Goal: Information Seeking & Learning: Learn about a topic

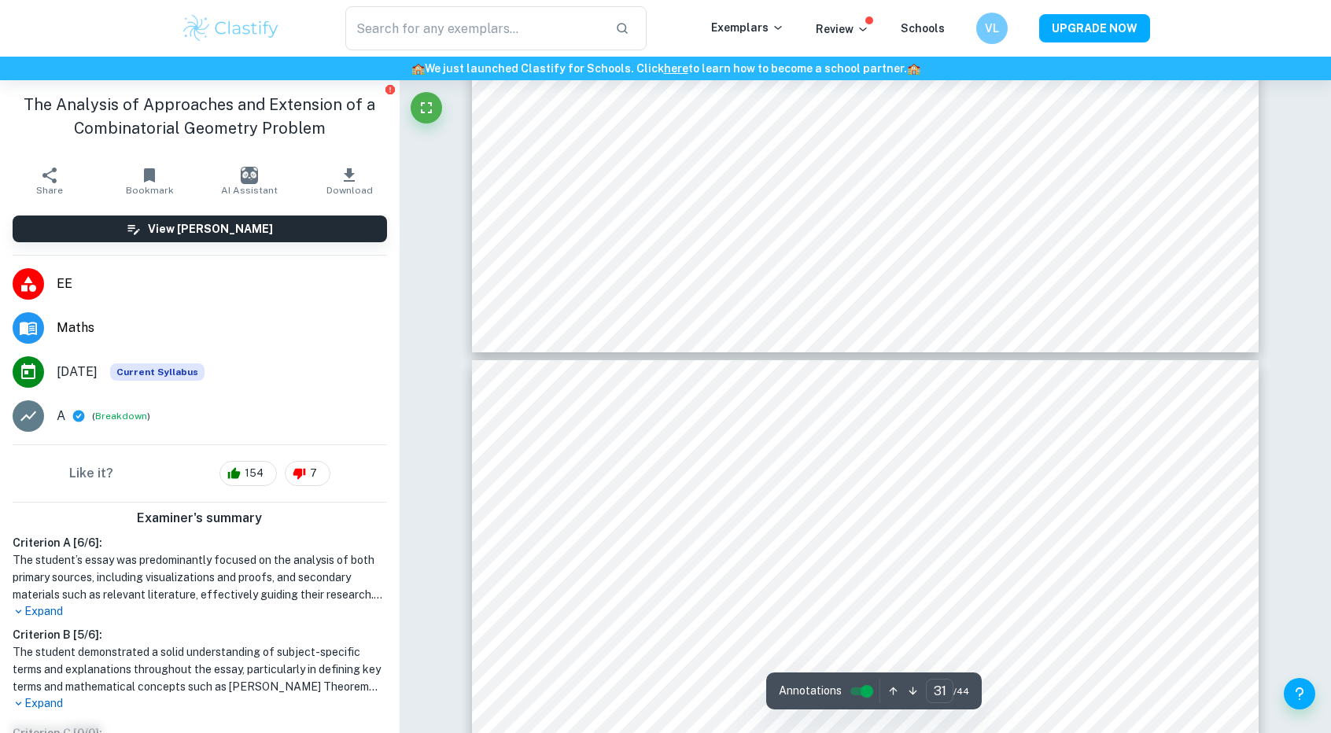
scroll to position [31517, 0]
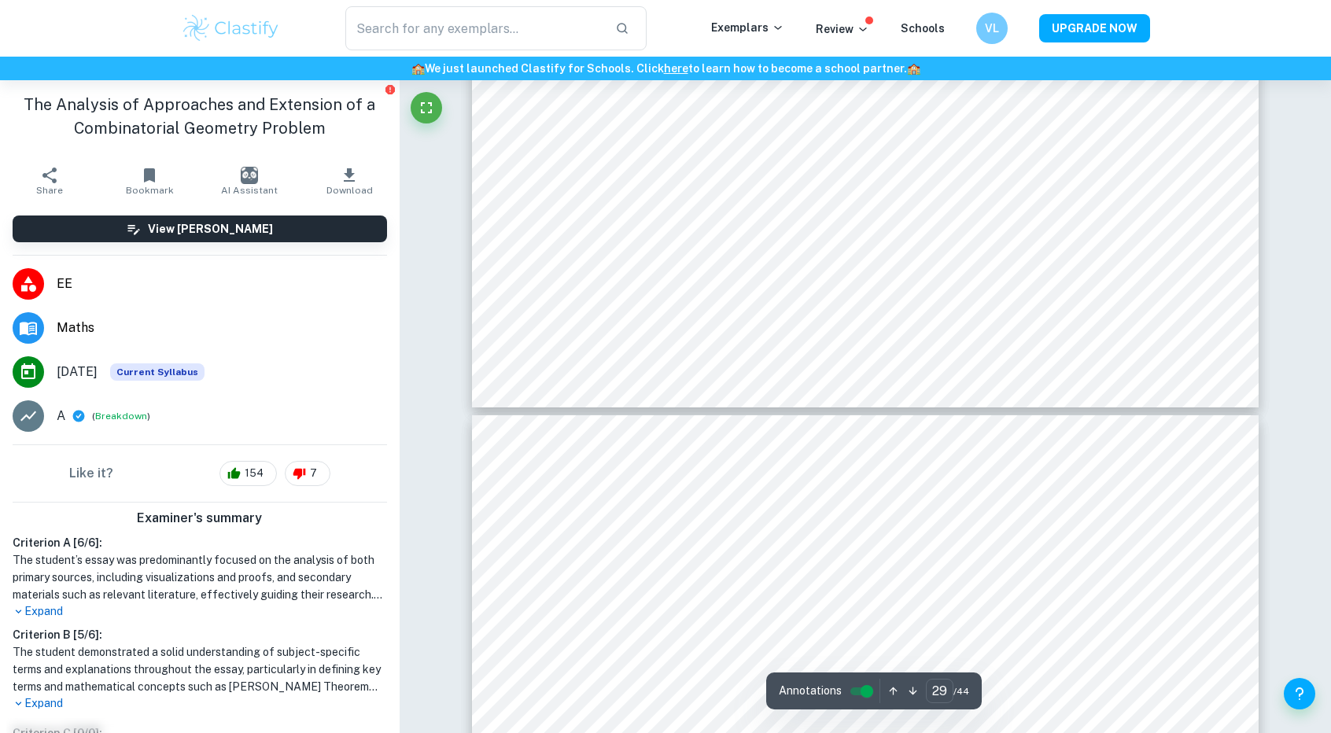
type input "30"
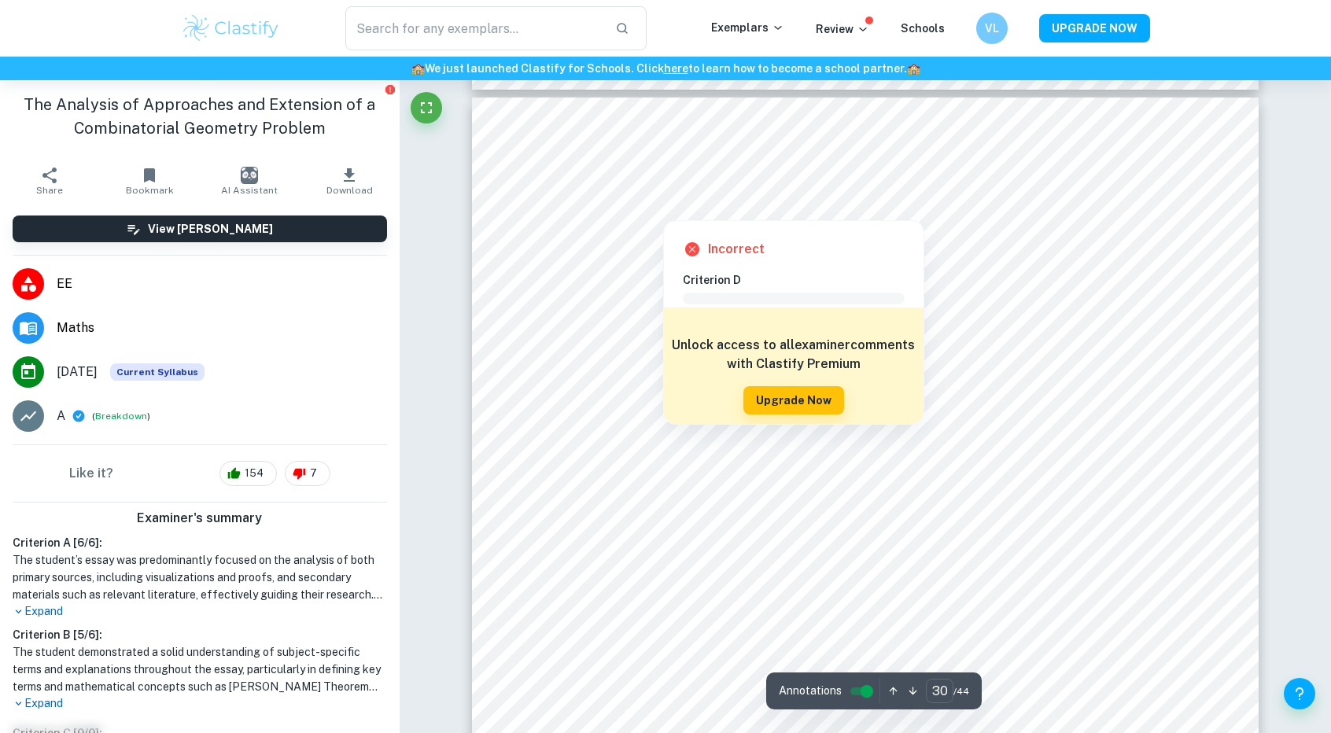
click at [669, 201] on div at bounding box center [662, 204] width 105 height 24
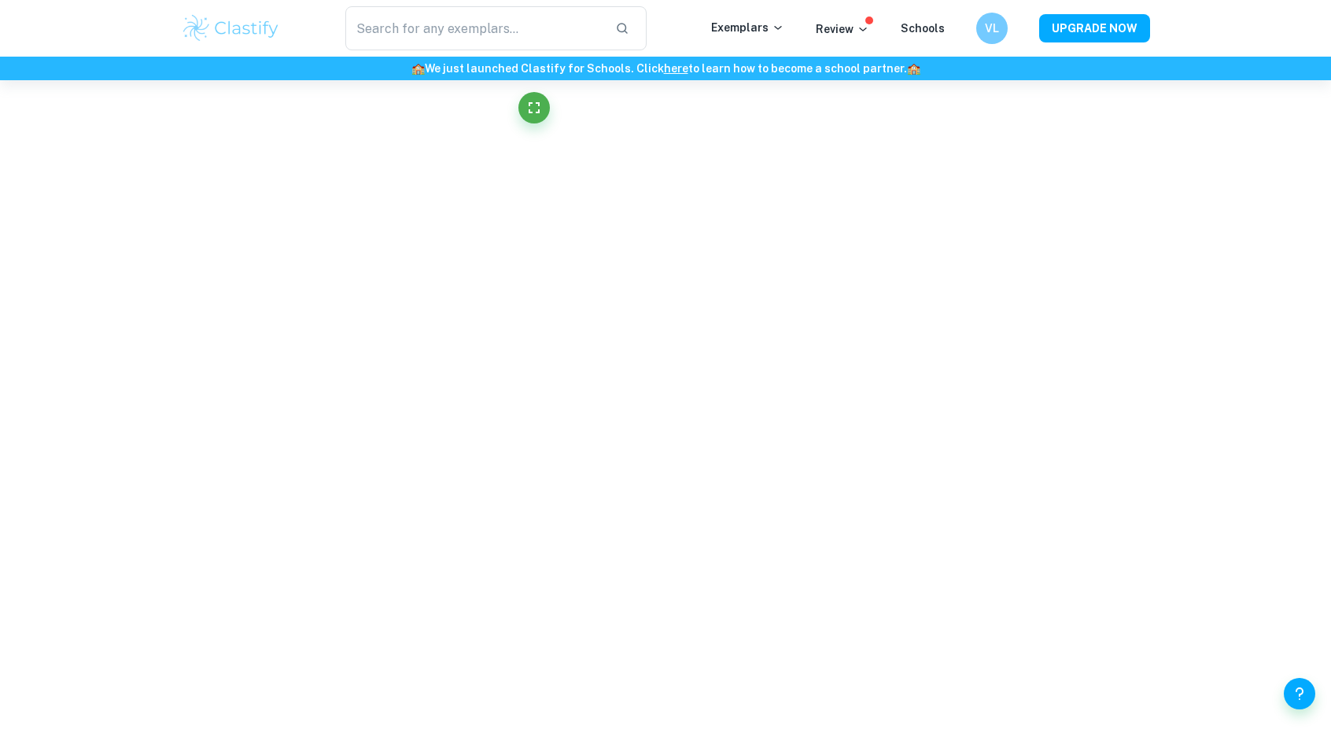
scroll to position [29556, 0]
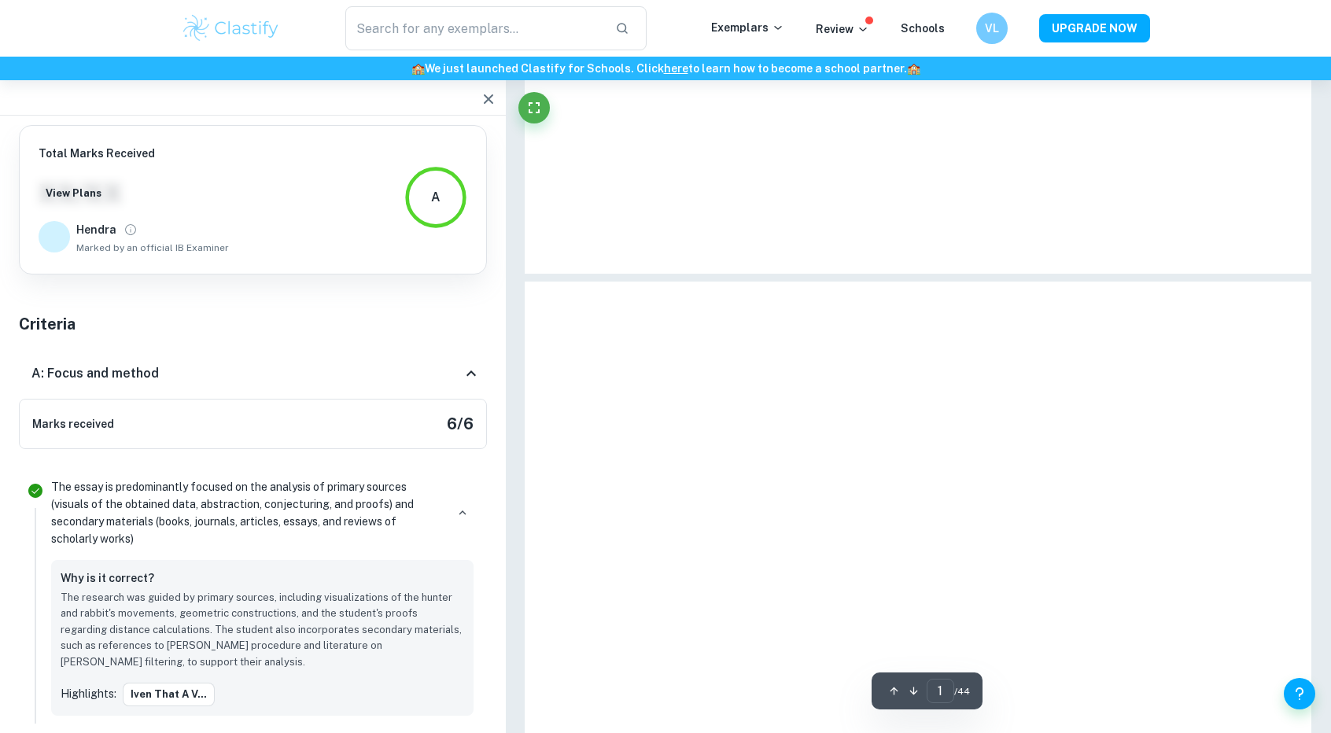
type input "30"
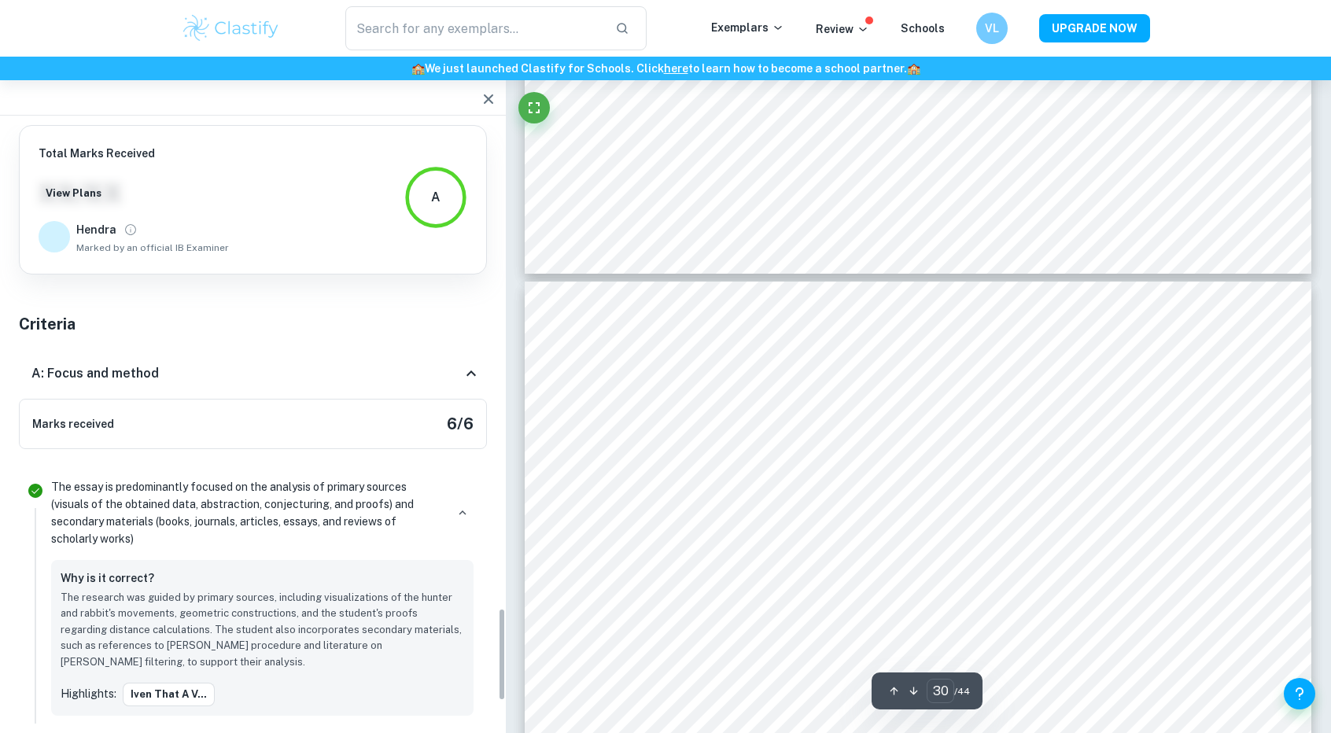
scroll to position [3111, 0]
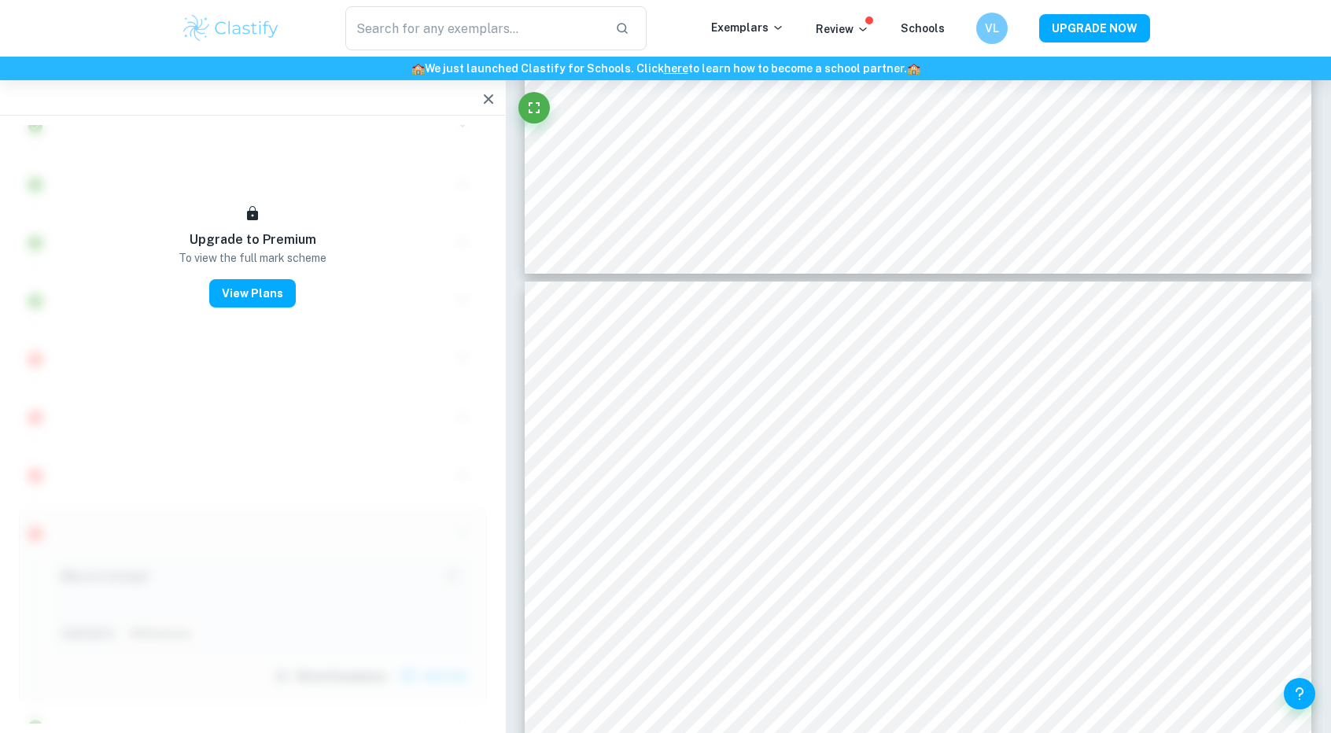
click at [486, 98] on icon "button" at bounding box center [488, 99] width 19 height 19
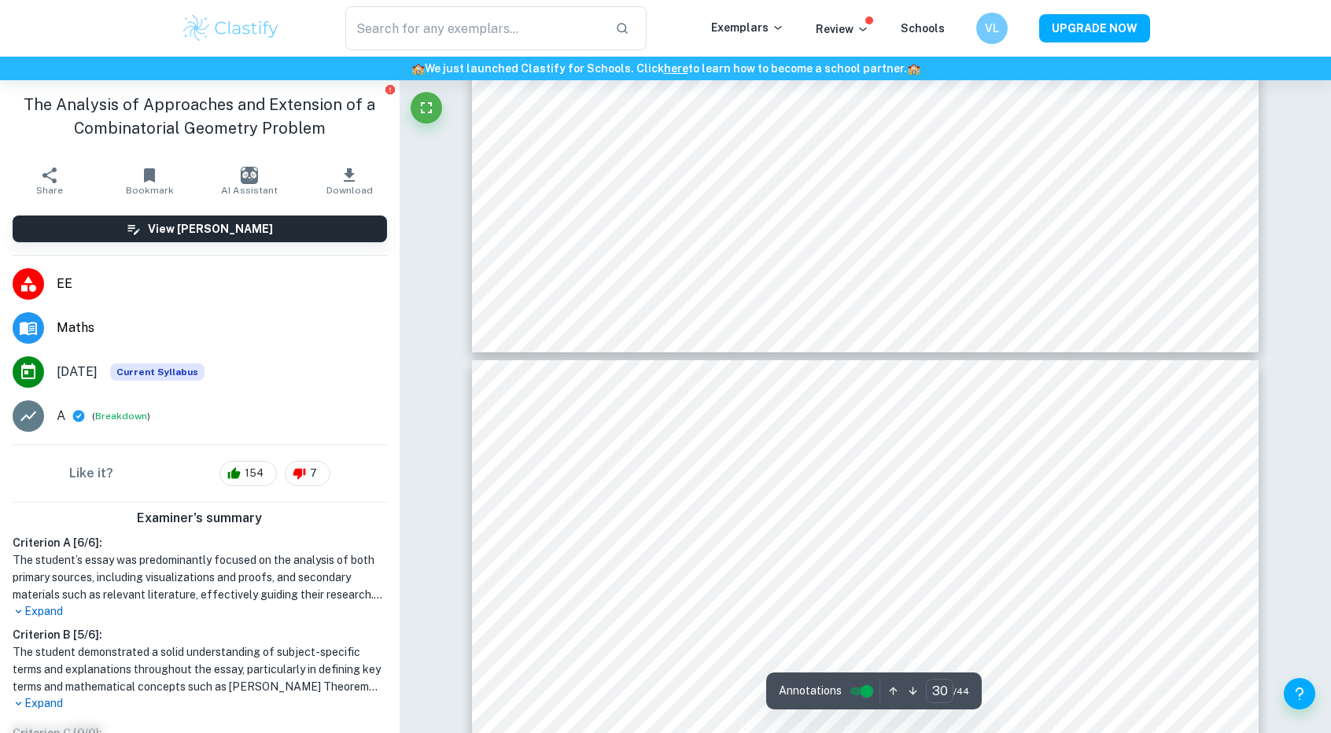
type input "29"
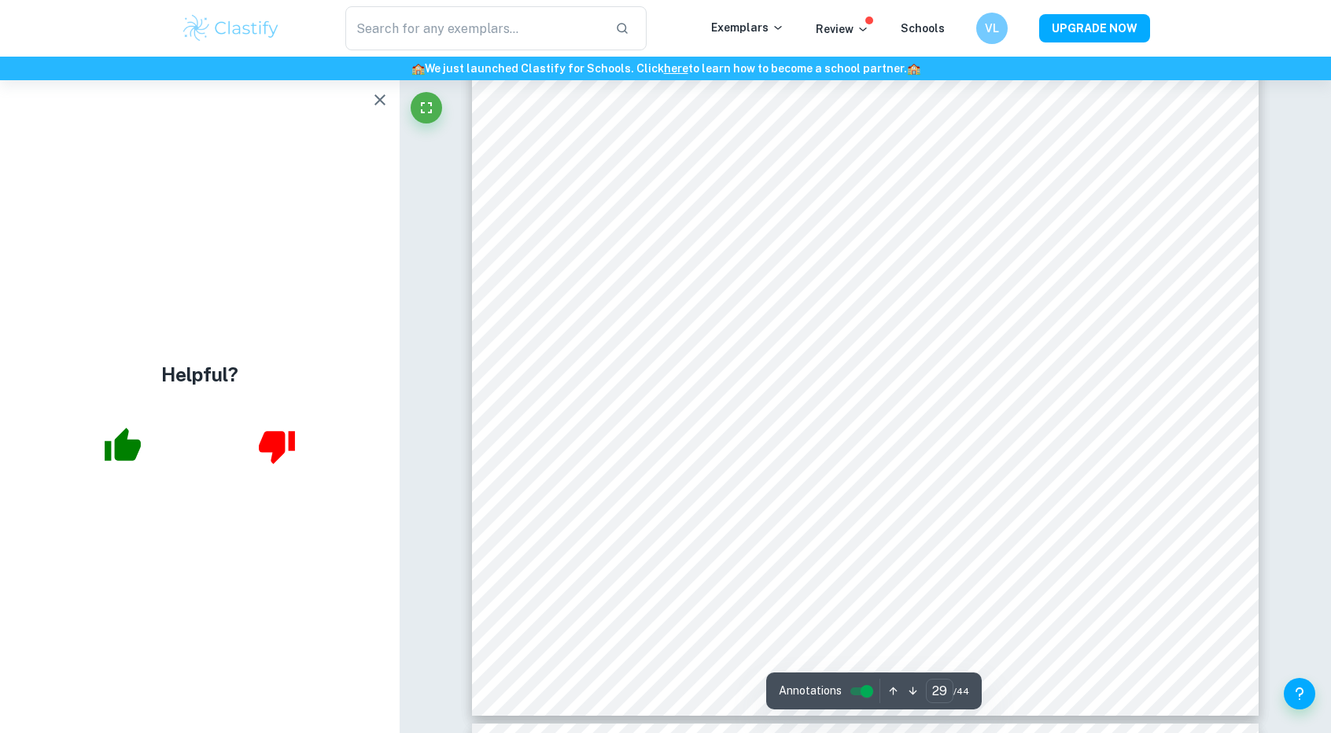
scroll to position [29163, 0]
